Goal: Task Accomplishment & Management: Manage account settings

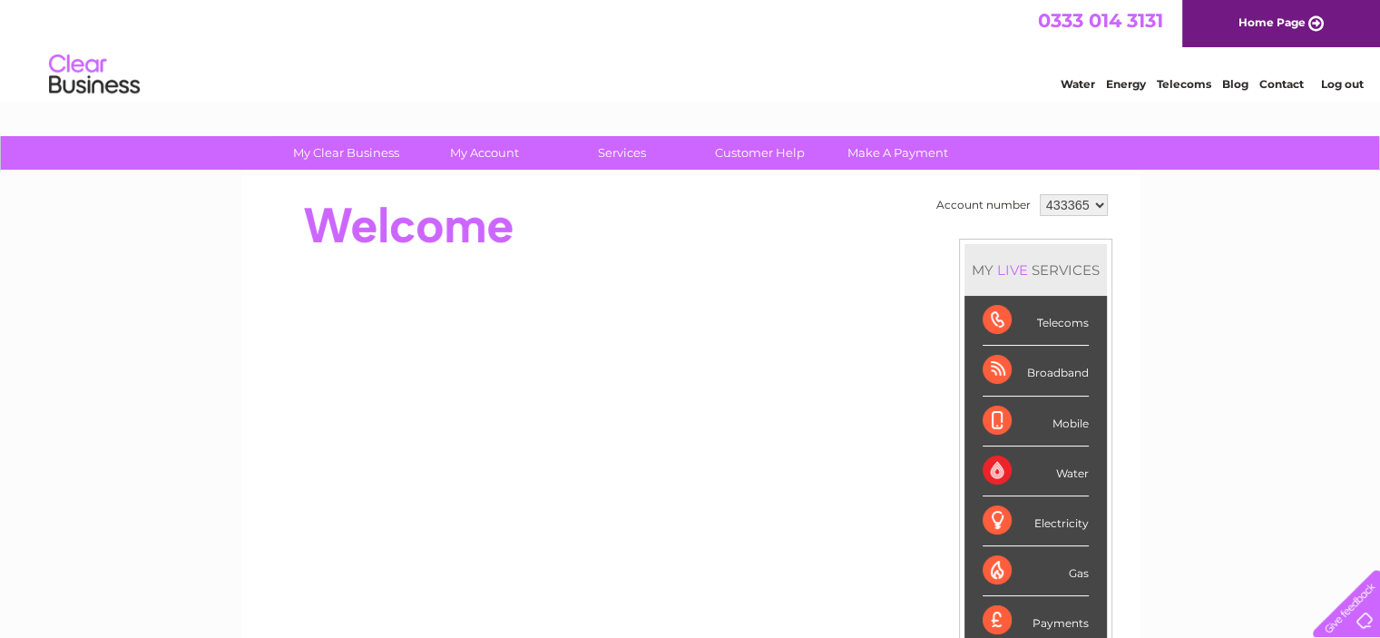
click at [1096, 202] on select "433365 435853" at bounding box center [1074, 205] width 68 height 22
select select "435853"
click at [1040, 194] on select "433365 435853" at bounding box center [1074, 205] width 68 height 22
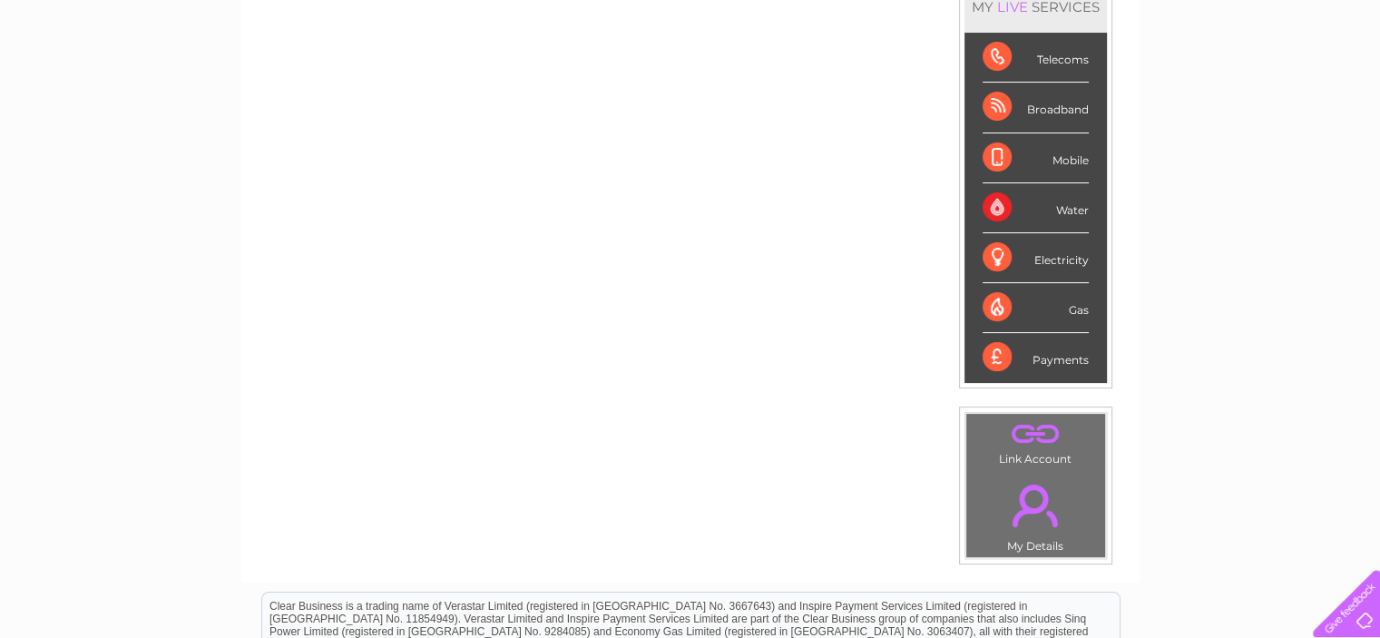
scroll to position [73, 0]
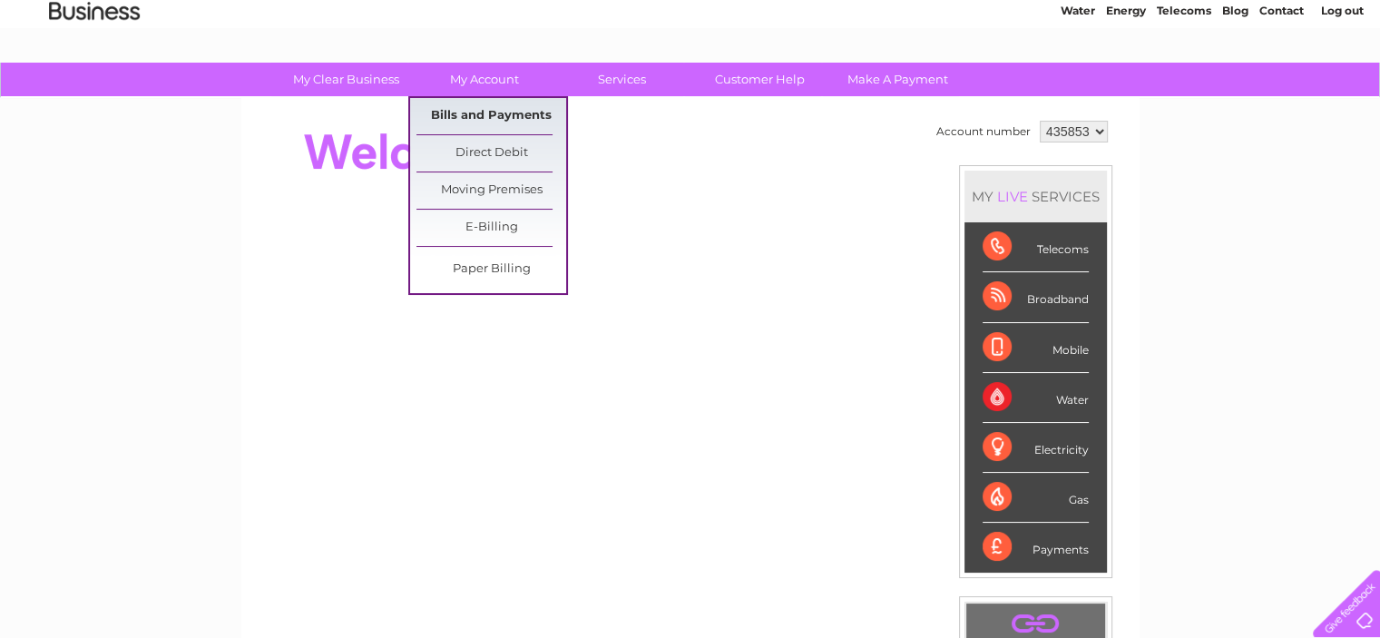
click at [469, 107] on link "Bills and Payments" at bounding box center [491, 116] width 150 height 36
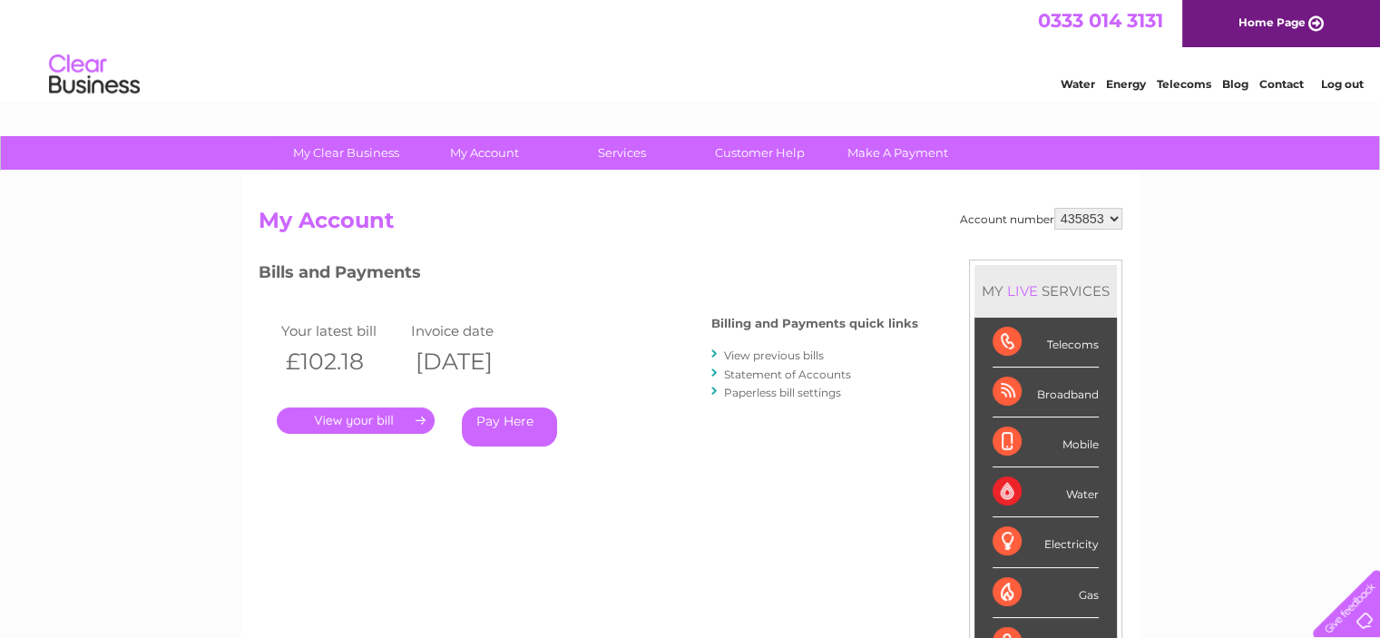
click at [397, 417] on link "." at bounding box center [356, 420] width 158 height 26
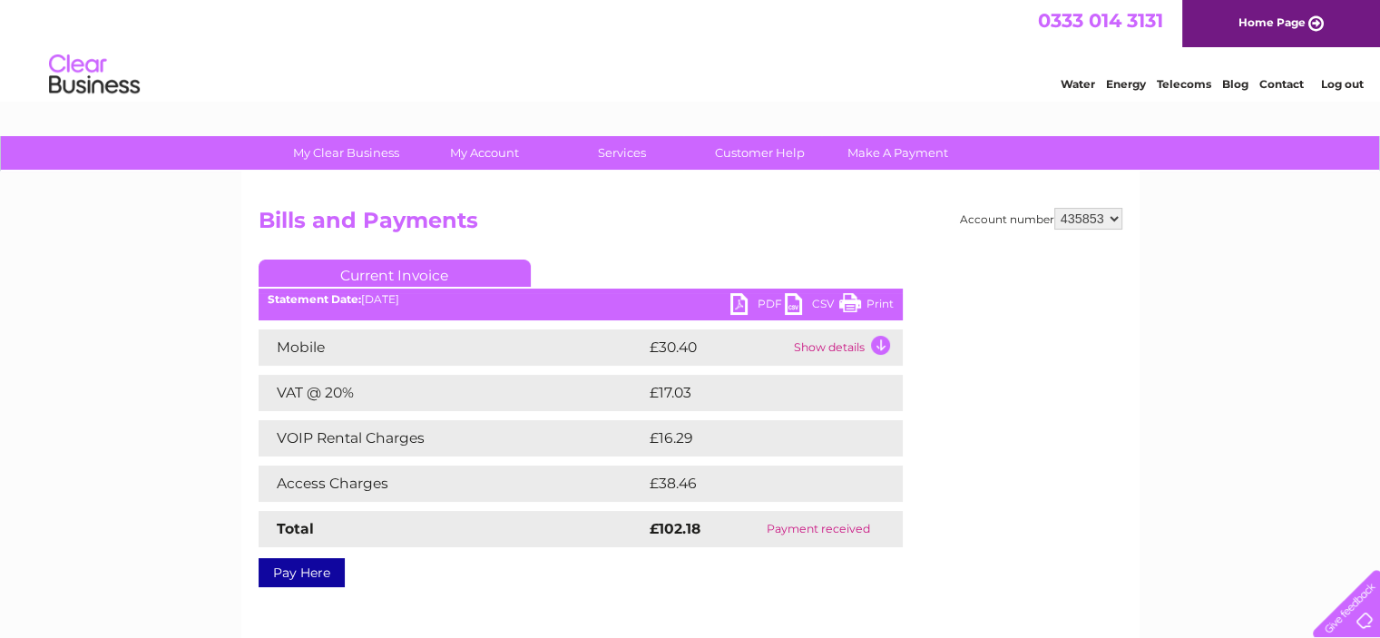
click at [749, 299] on link "PDF" at bounding box center [757, 306] width 54 height 26
